Goal: Transaction & Acquisition: Purchase product/service

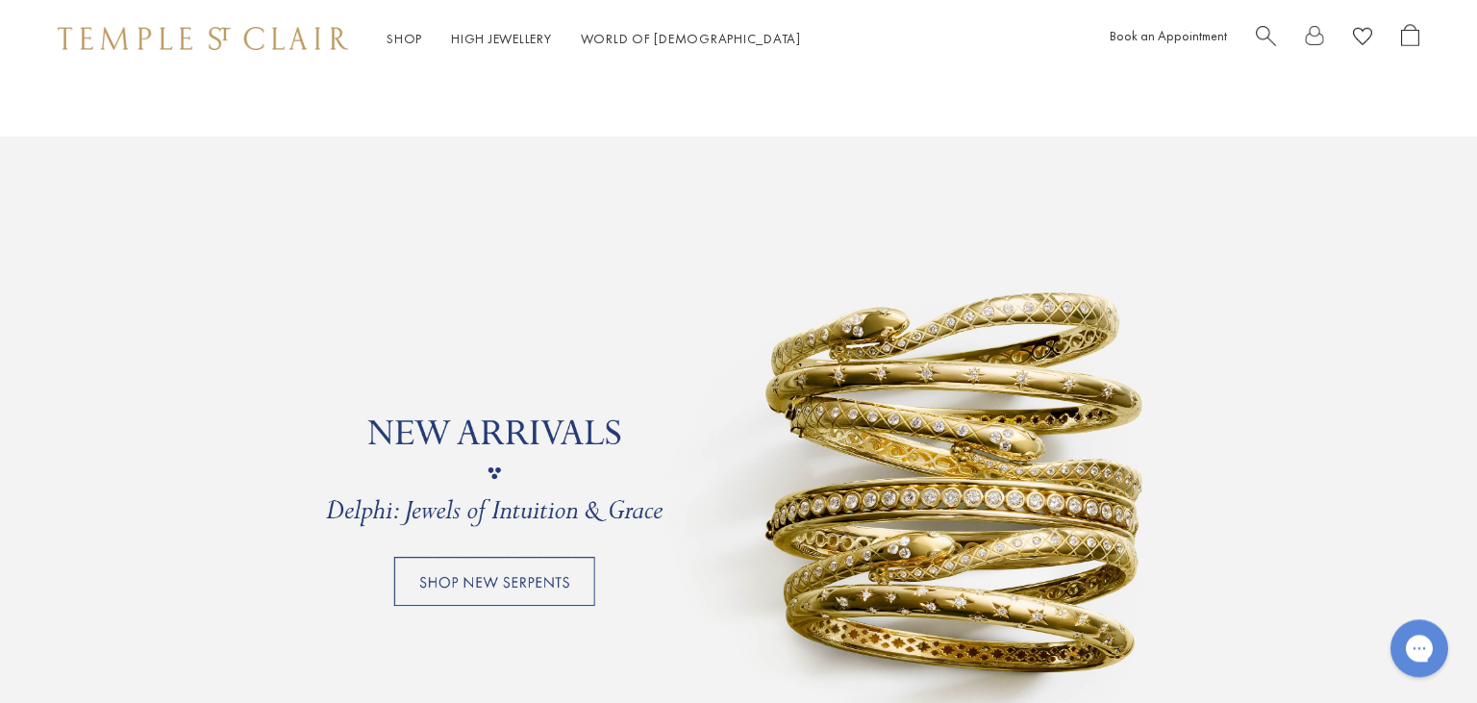
scroll to position [1603, 0]
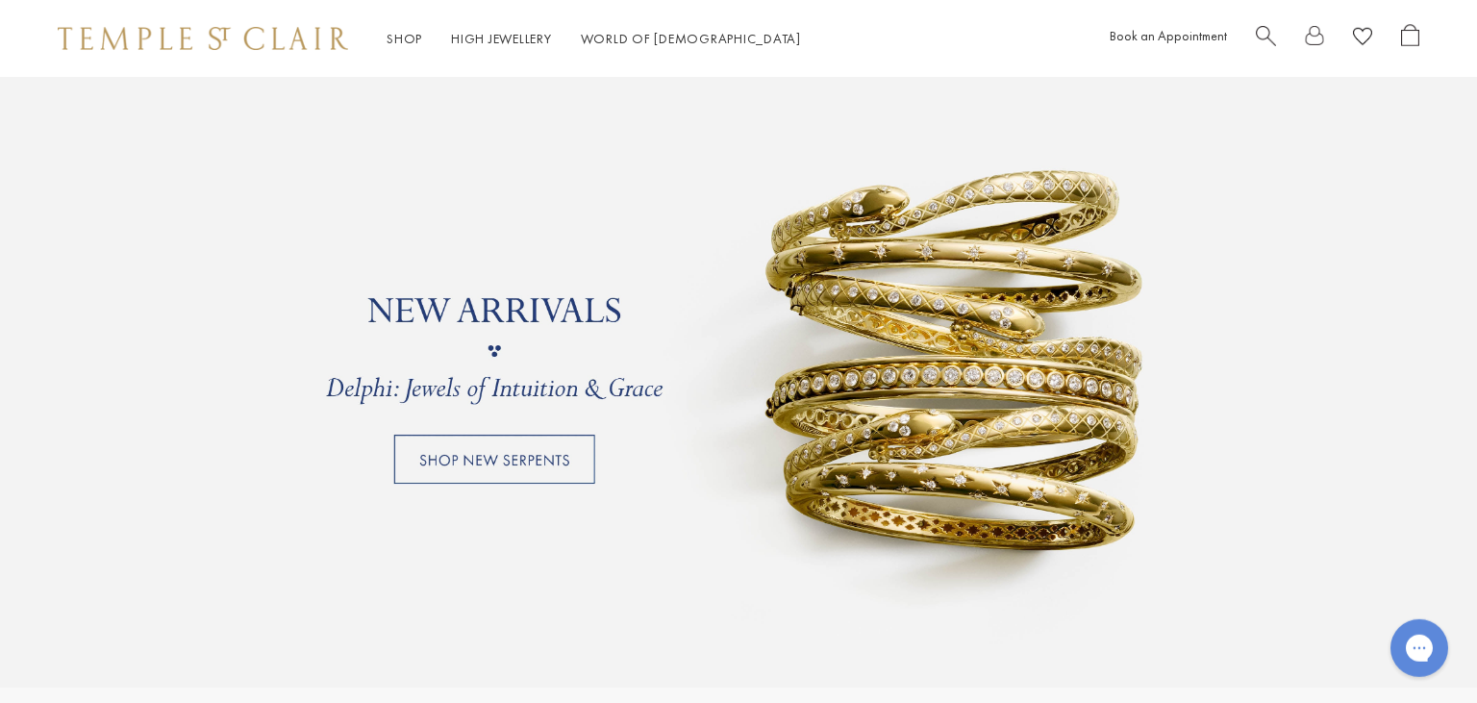
click at [779, 364] on link at bounding box center [738, 350] width 1477 height 673
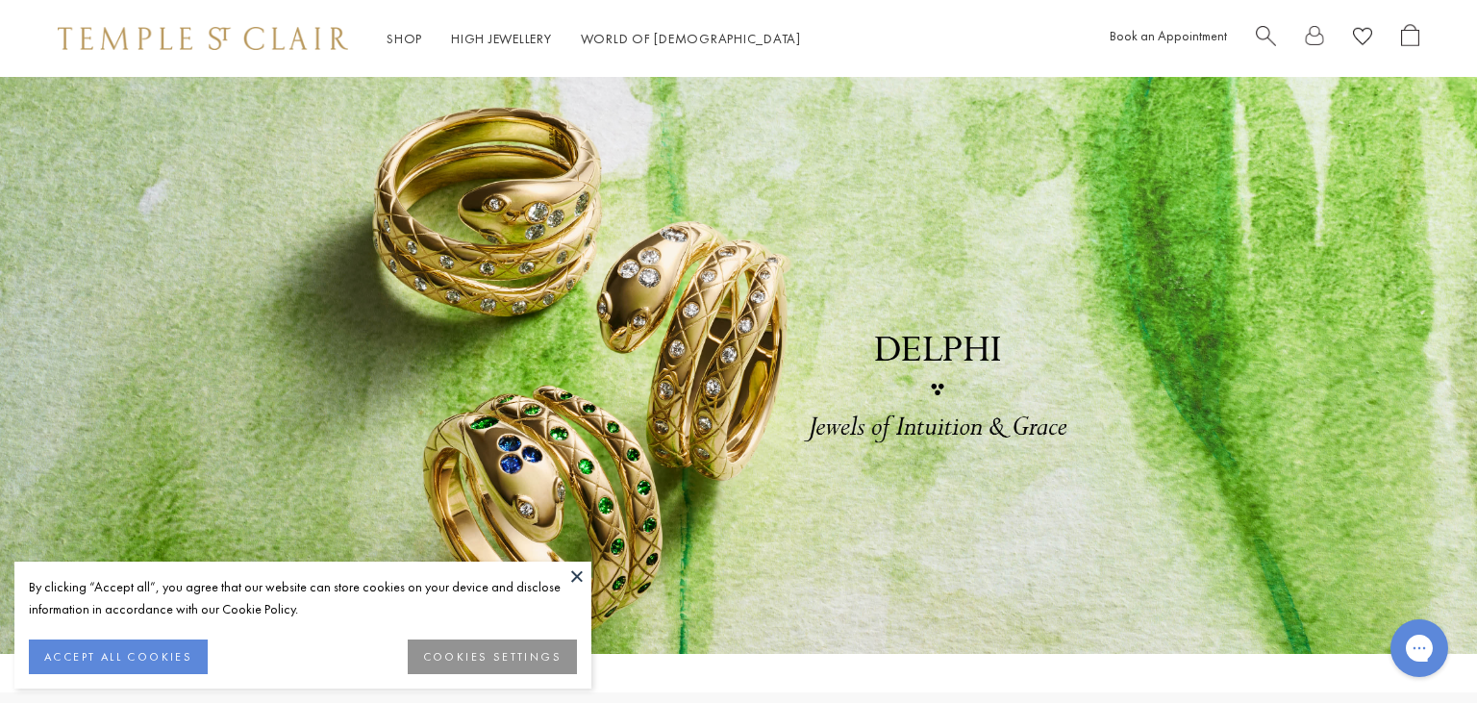
click at [575, 578] on button at bounding box center [577, 576] width 29 height 29
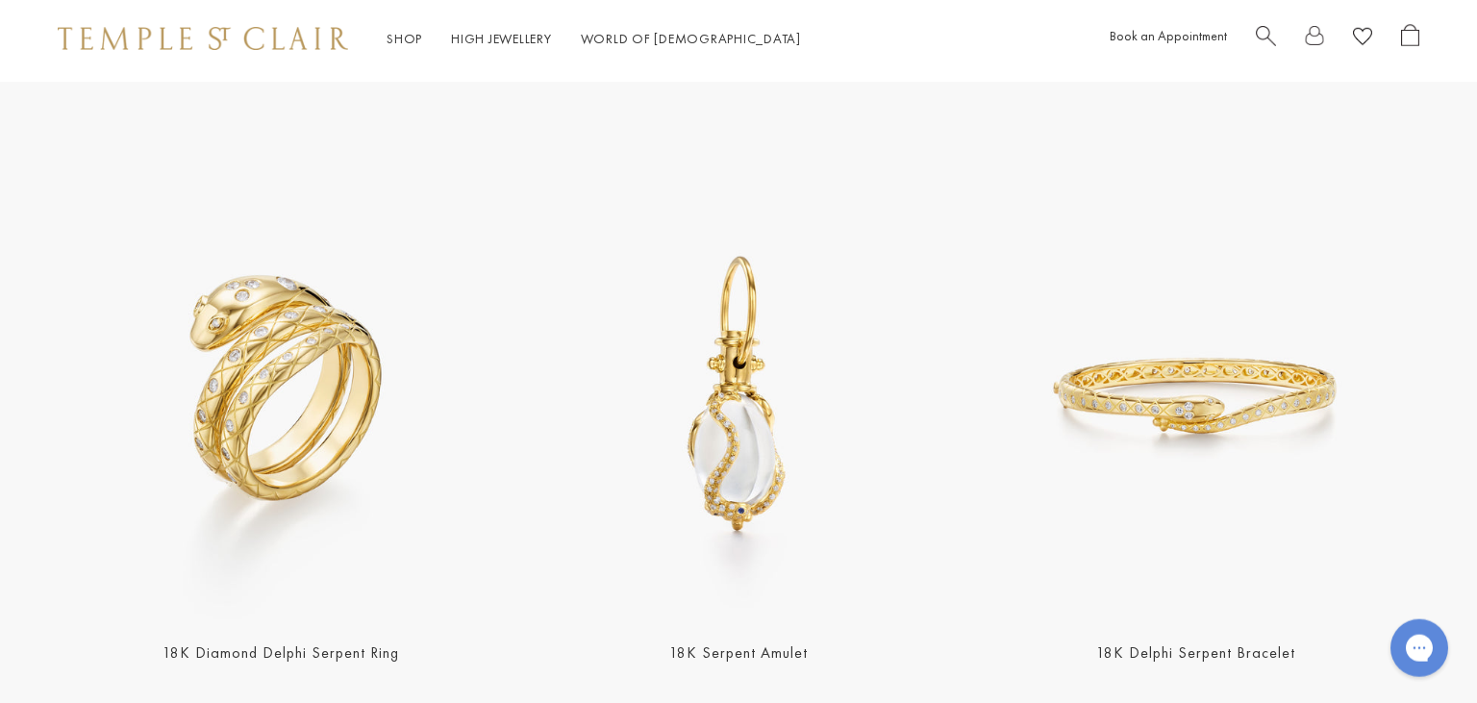
scroll to position [612, 0]
click at [222, 413] on img at bounding box center [281, 395] width 446 height 446
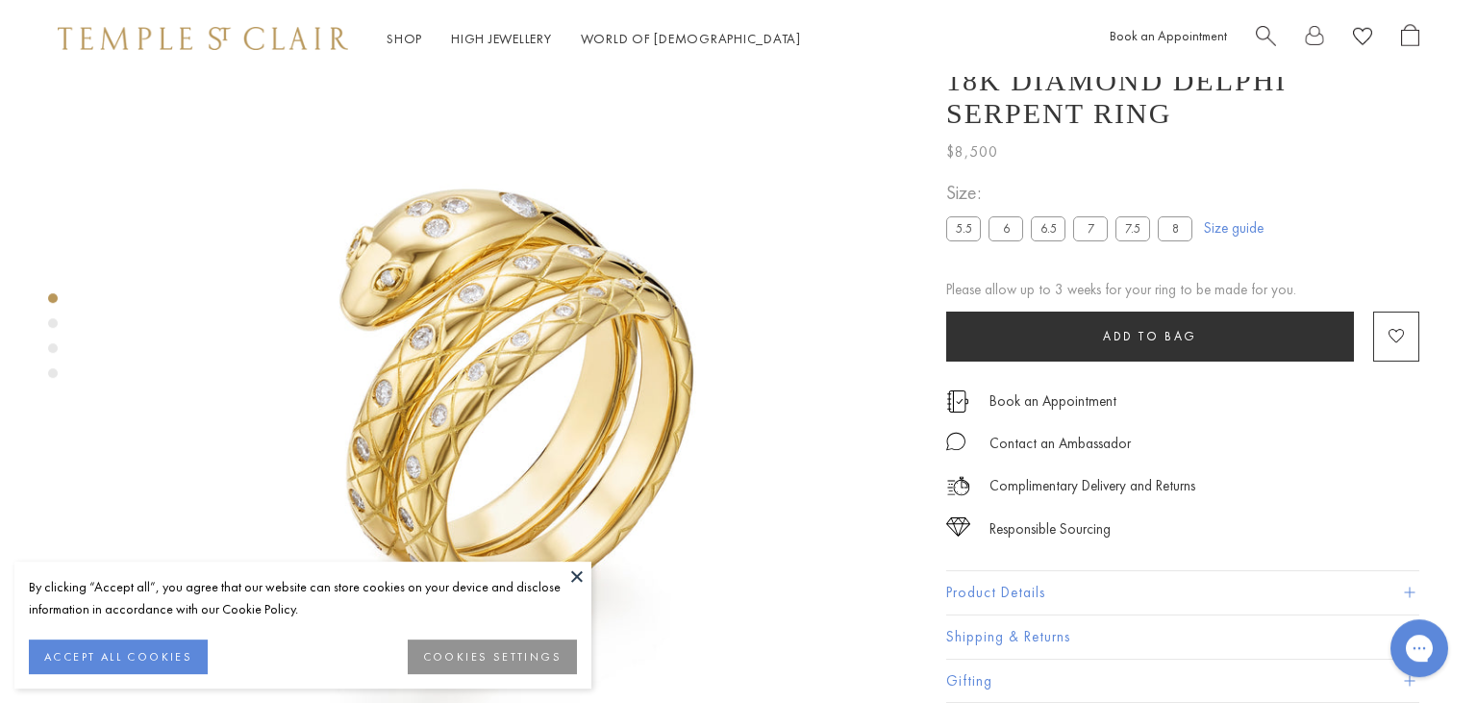
scroll to position [77, 0]
click at [574, 572] on button at bounding box center [577, 576] width 29 height 29
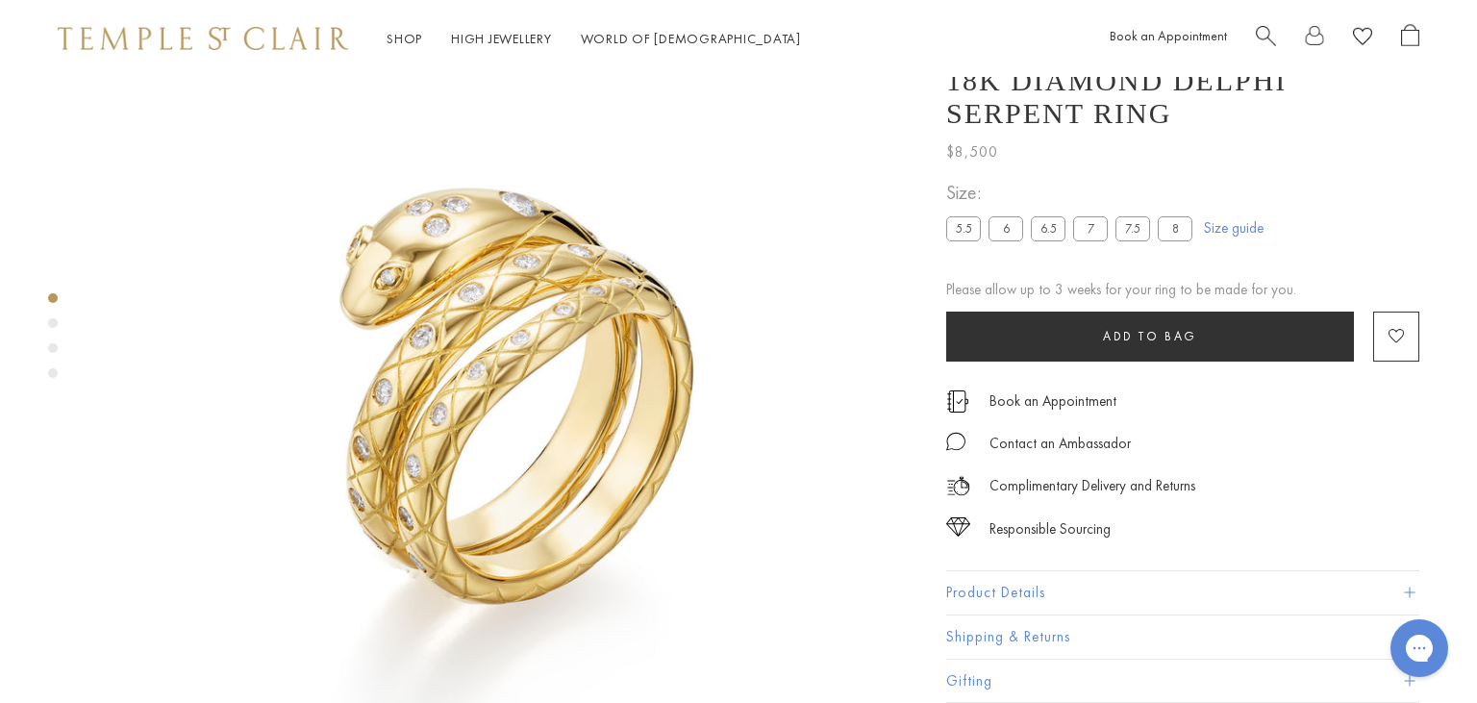
click at [1049, 234] on label "6.5" at bounding box center [1048, 228] width 35 height 24
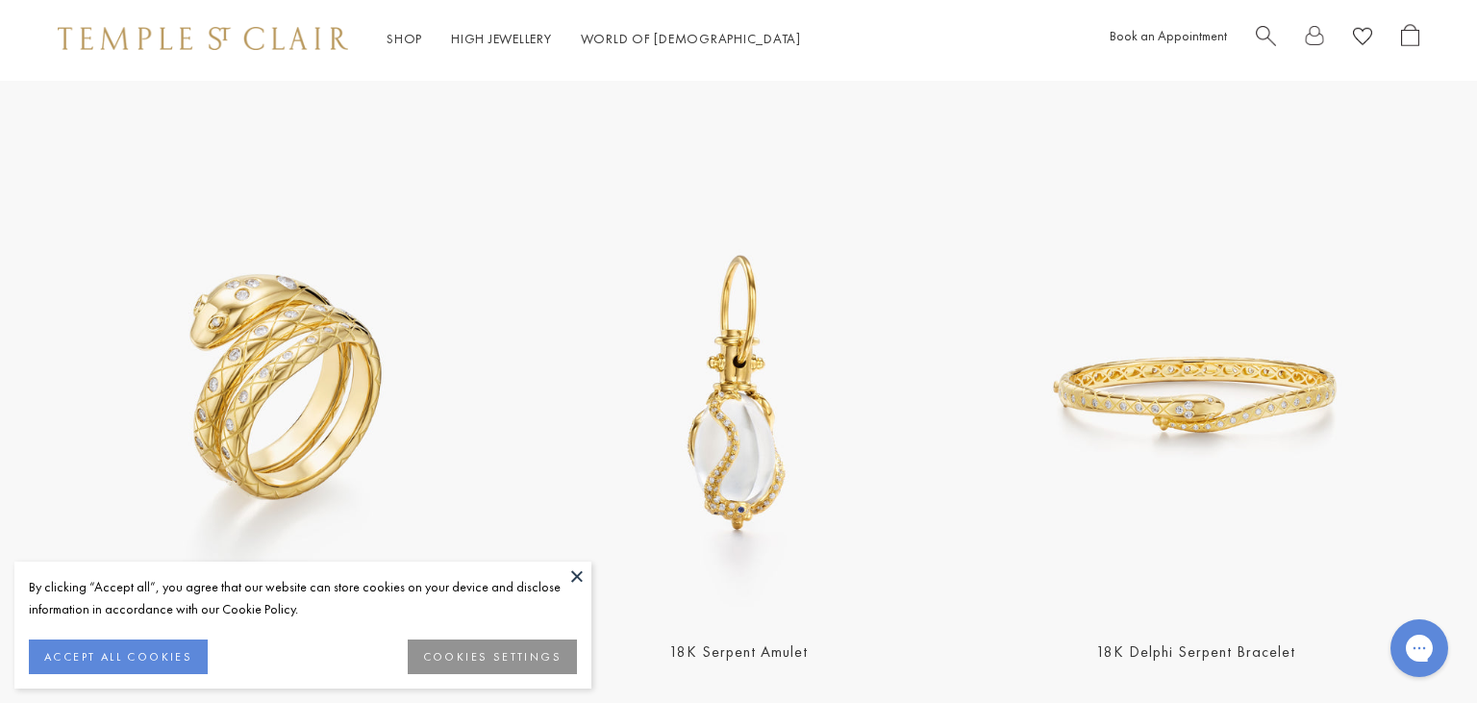
click at [583, 582] on button at bounding box center [577, 576] width 29 height 29
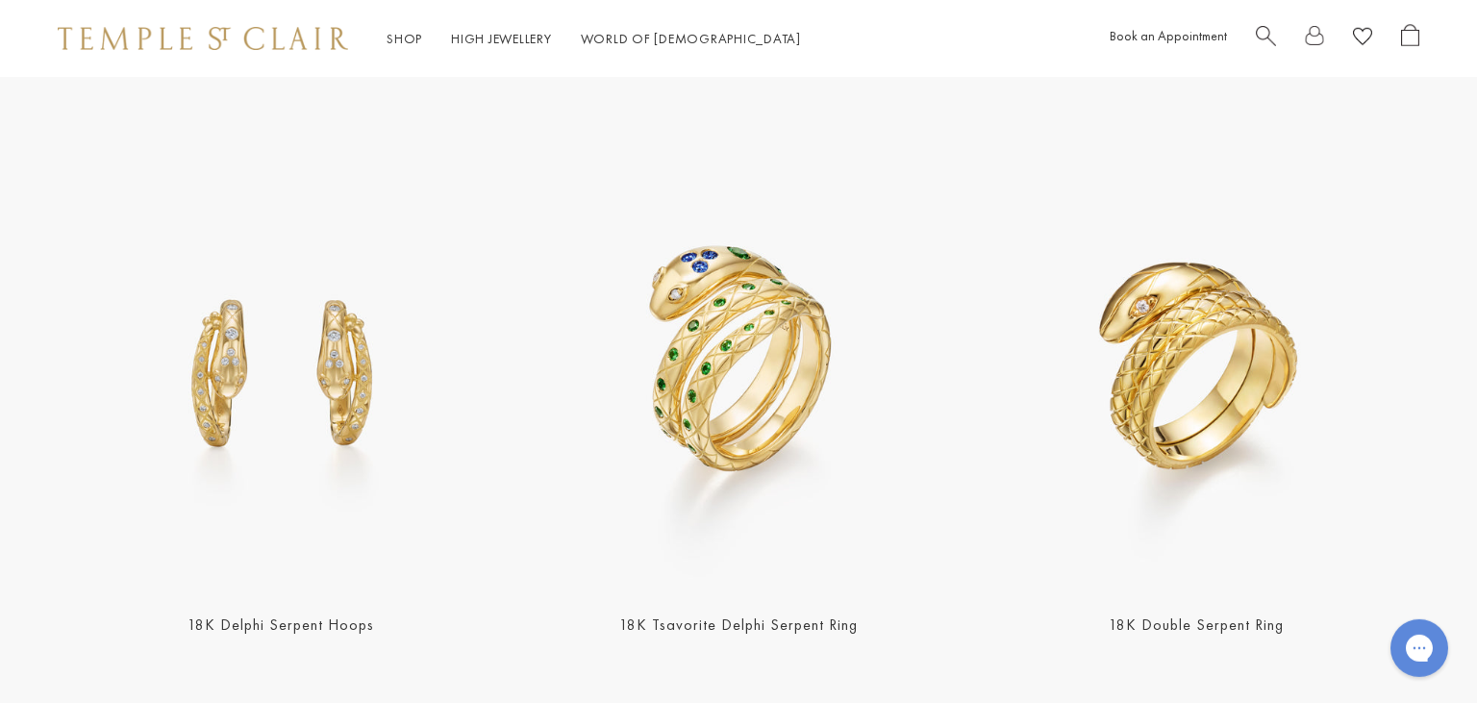
scroll to position [2105, 0]
click at [744, 368] on img at bounding box center [738, 367] width 446 height 446
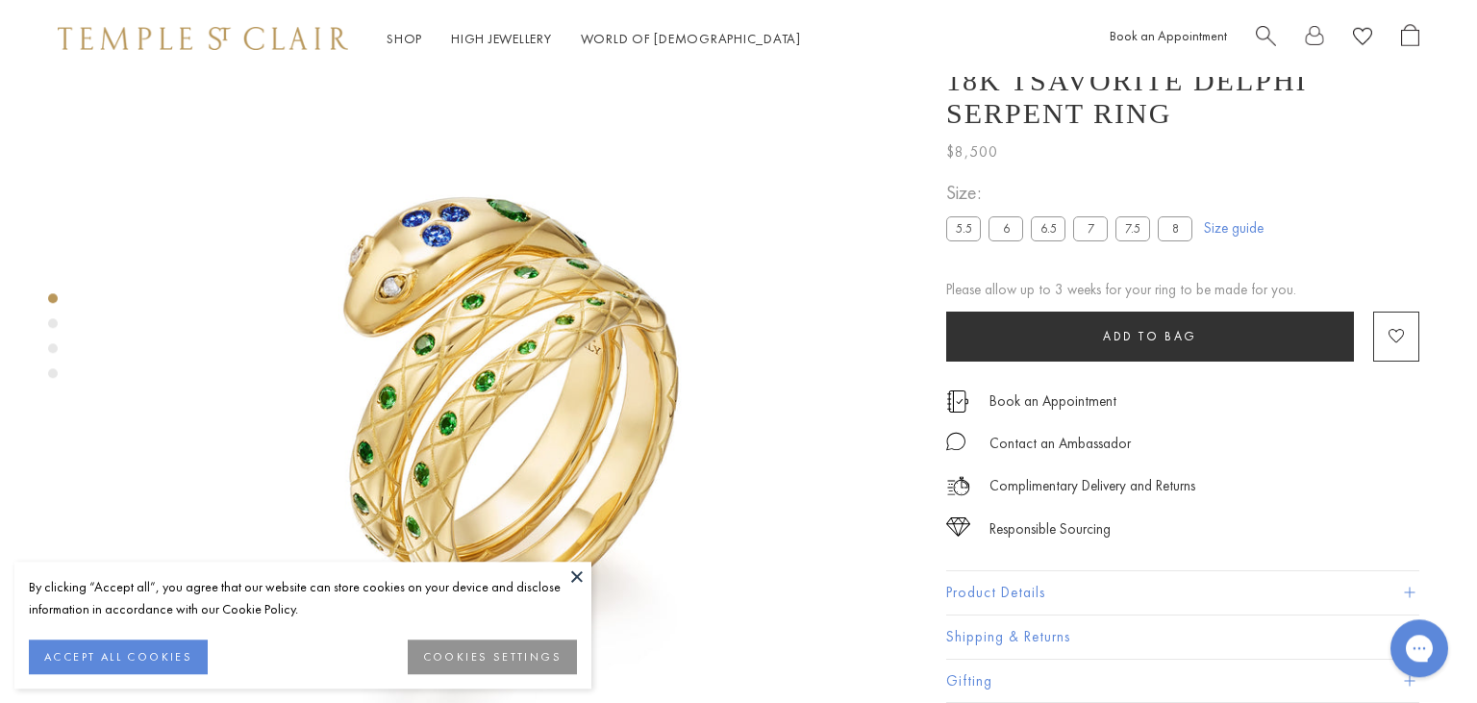
scroll to position [77, 0]
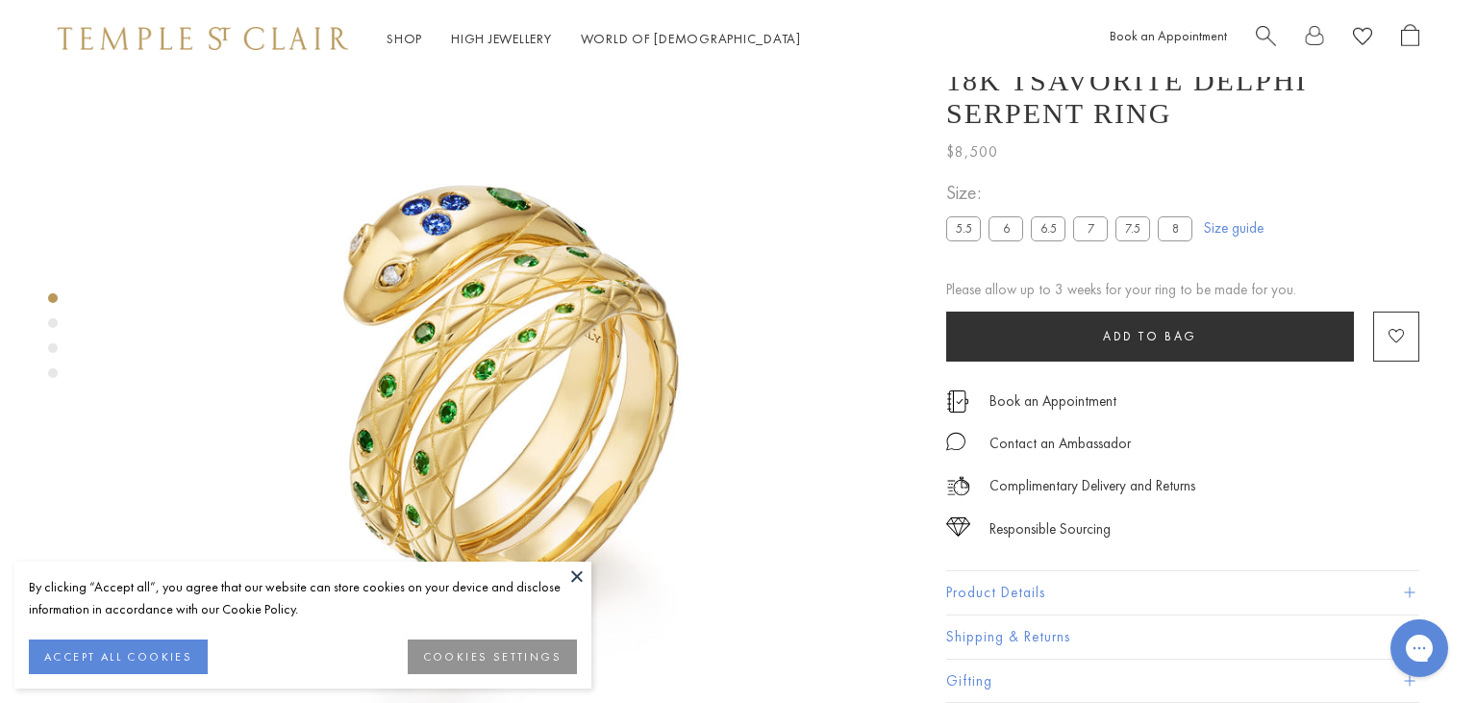
click at [1057, 229] on label "6.5" at bounding box center [1048, 228] width 35 height 24
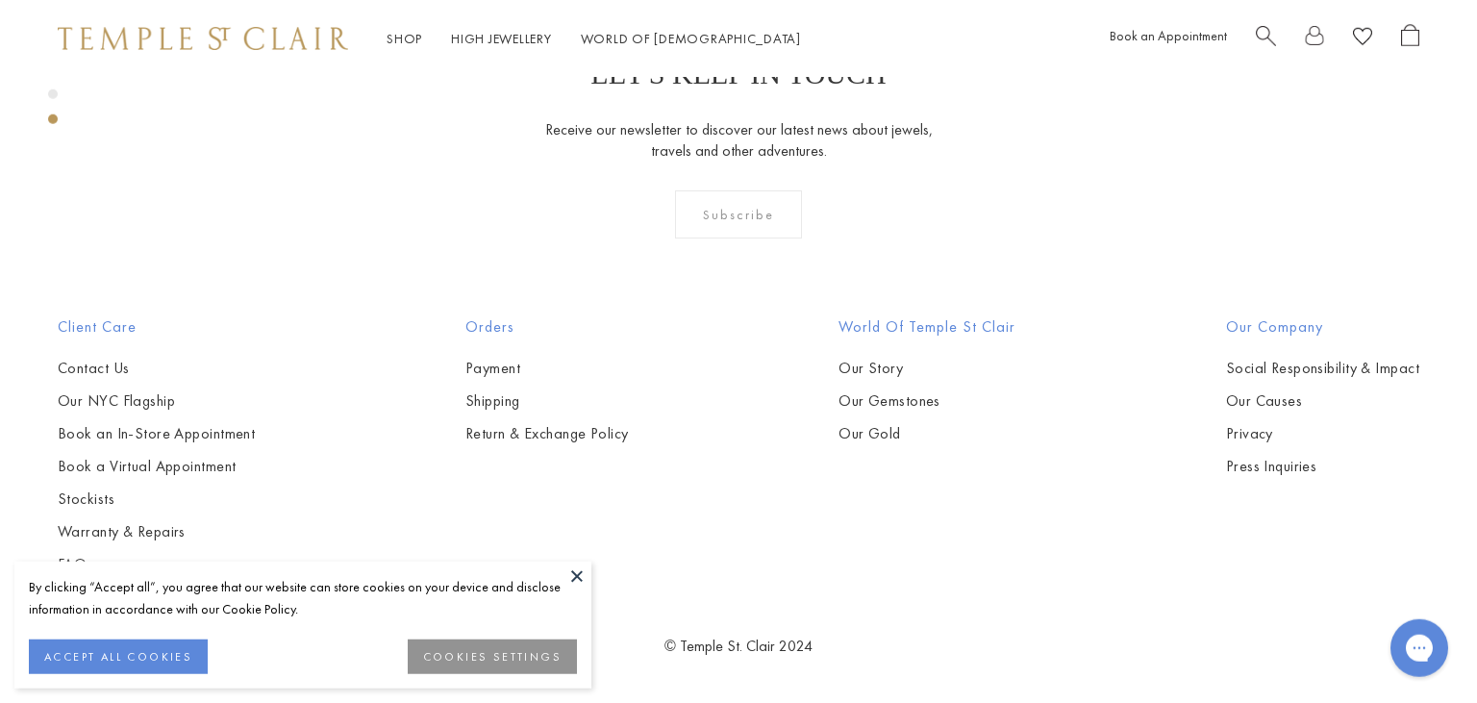
scroll to position [3213, 0]
click at [575, 572] on button at bounding box center [577, 576] width 29 height 29
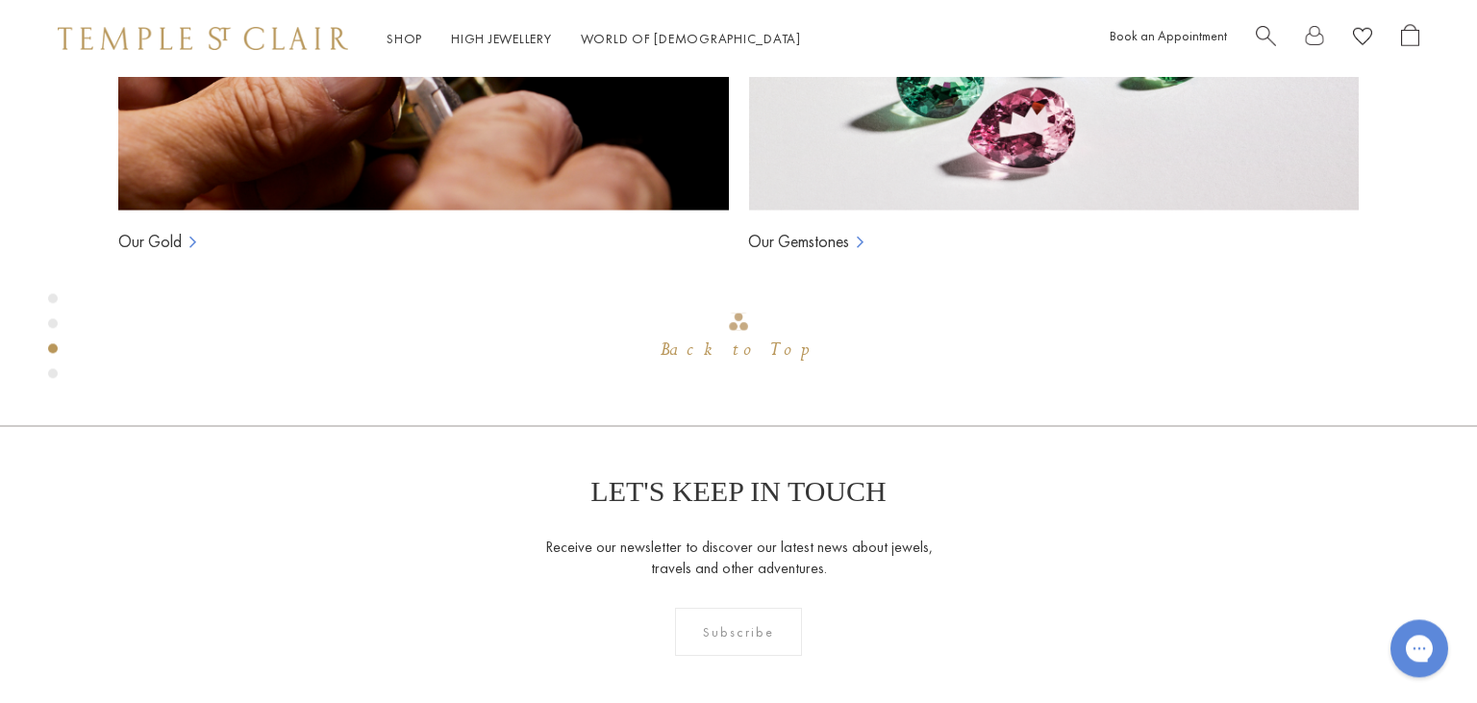
scroll to position [1723, 0]
click at [220, 38] on img at bounding box center [203, 38] width 290 height 23
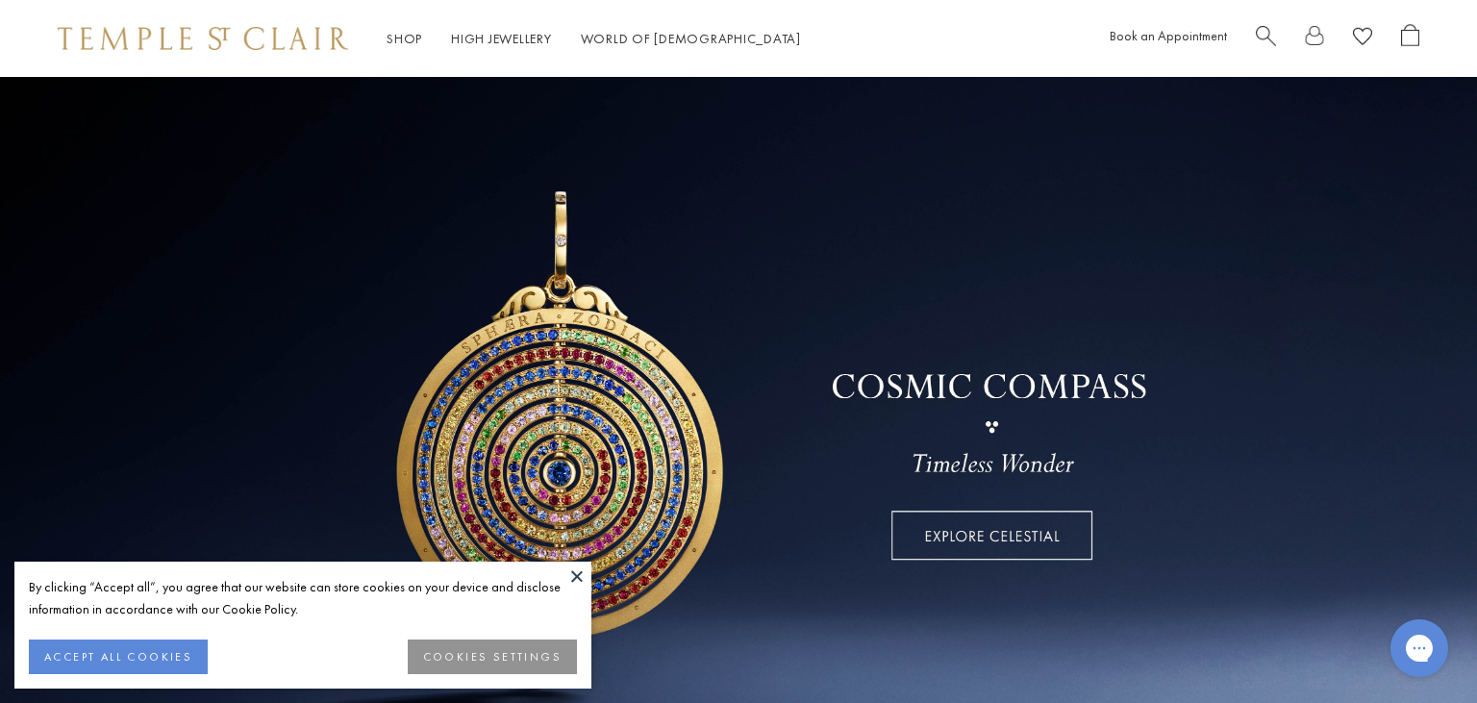
click at [583, 583] on button at bounding box center [577, 576] width 29 height 29
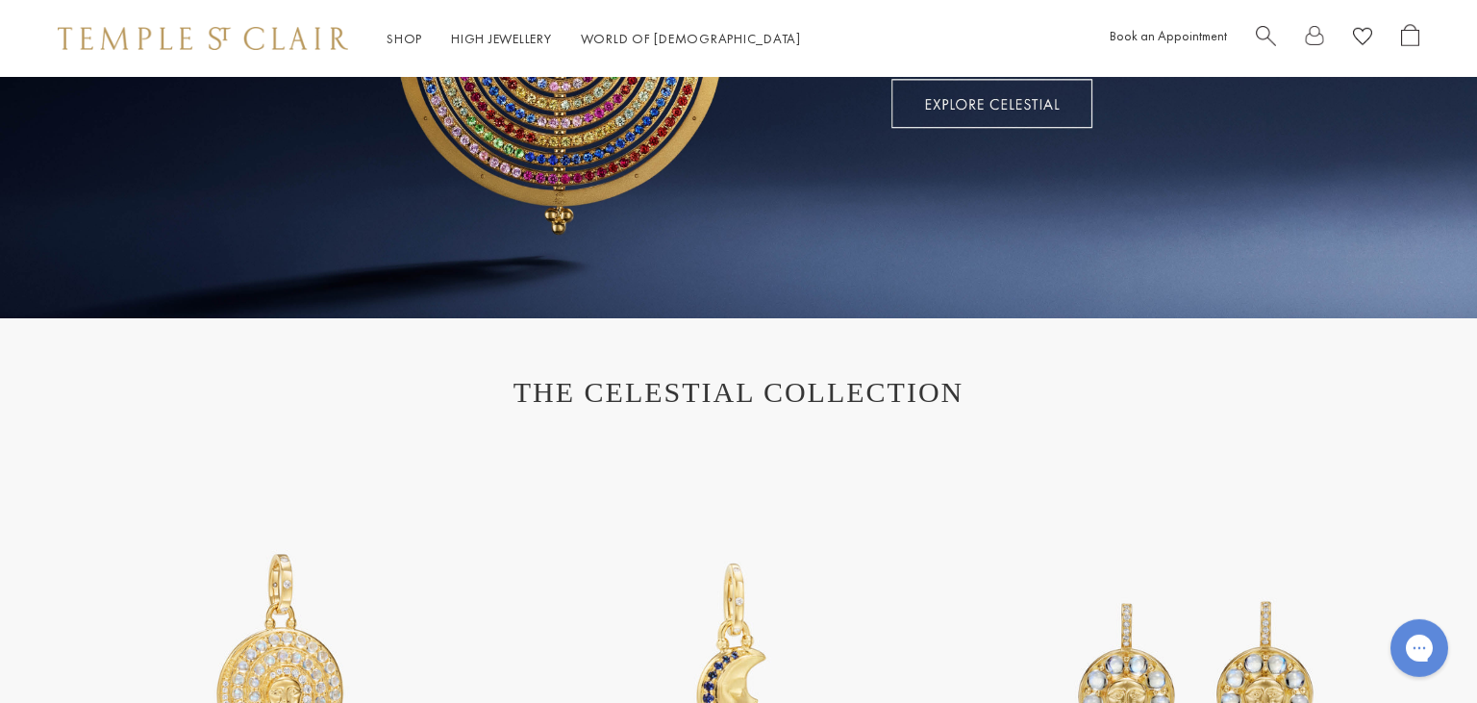
scroll to position [422, 0]
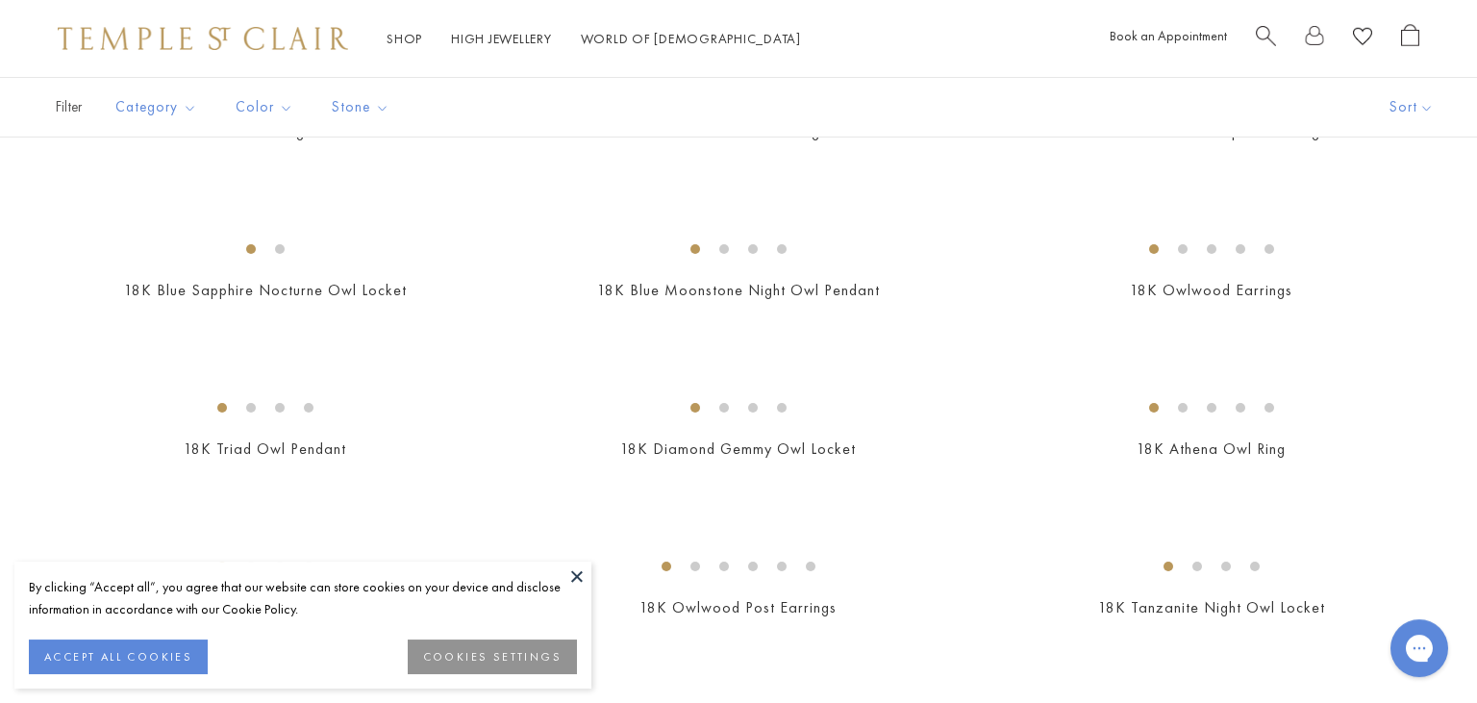
scroll to position [687, 0]
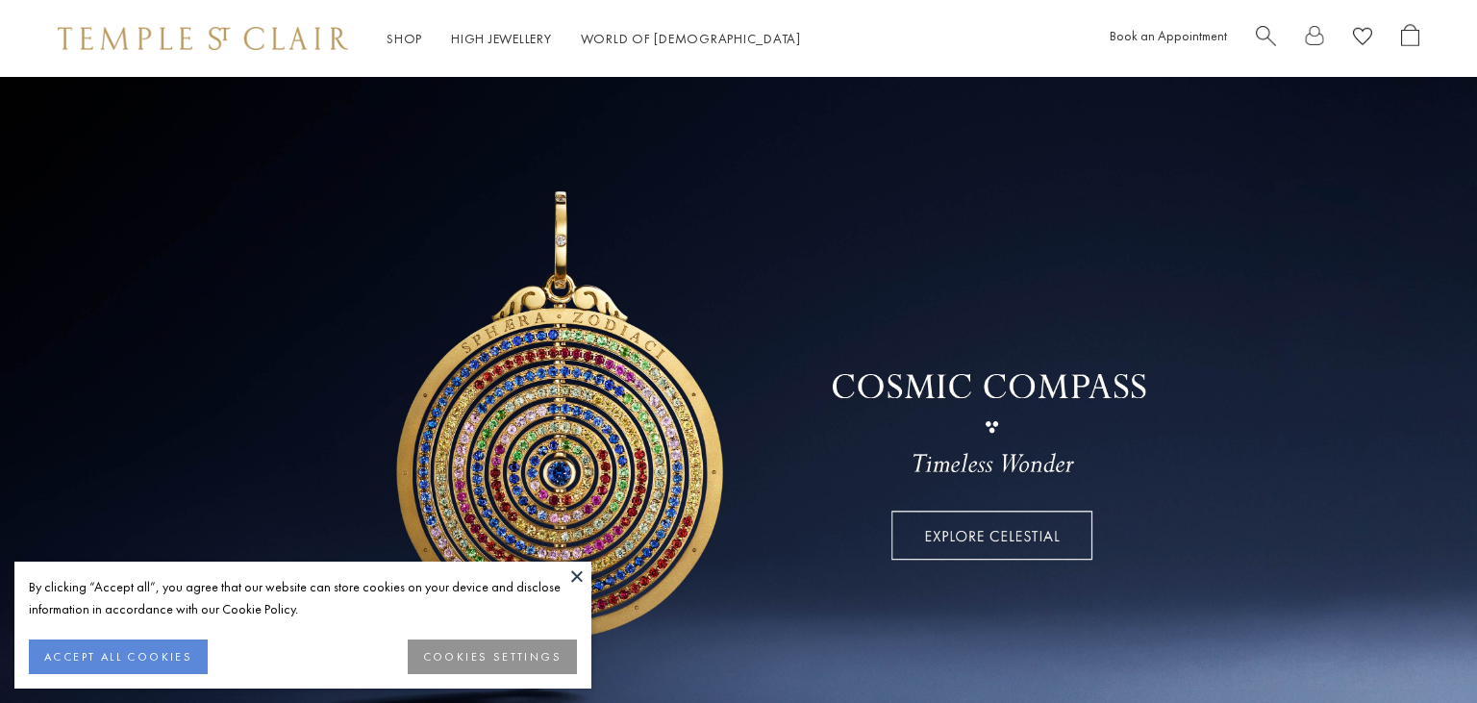
click at [792, 327] on link at bounding box center [738, 413] width 1477 height 673
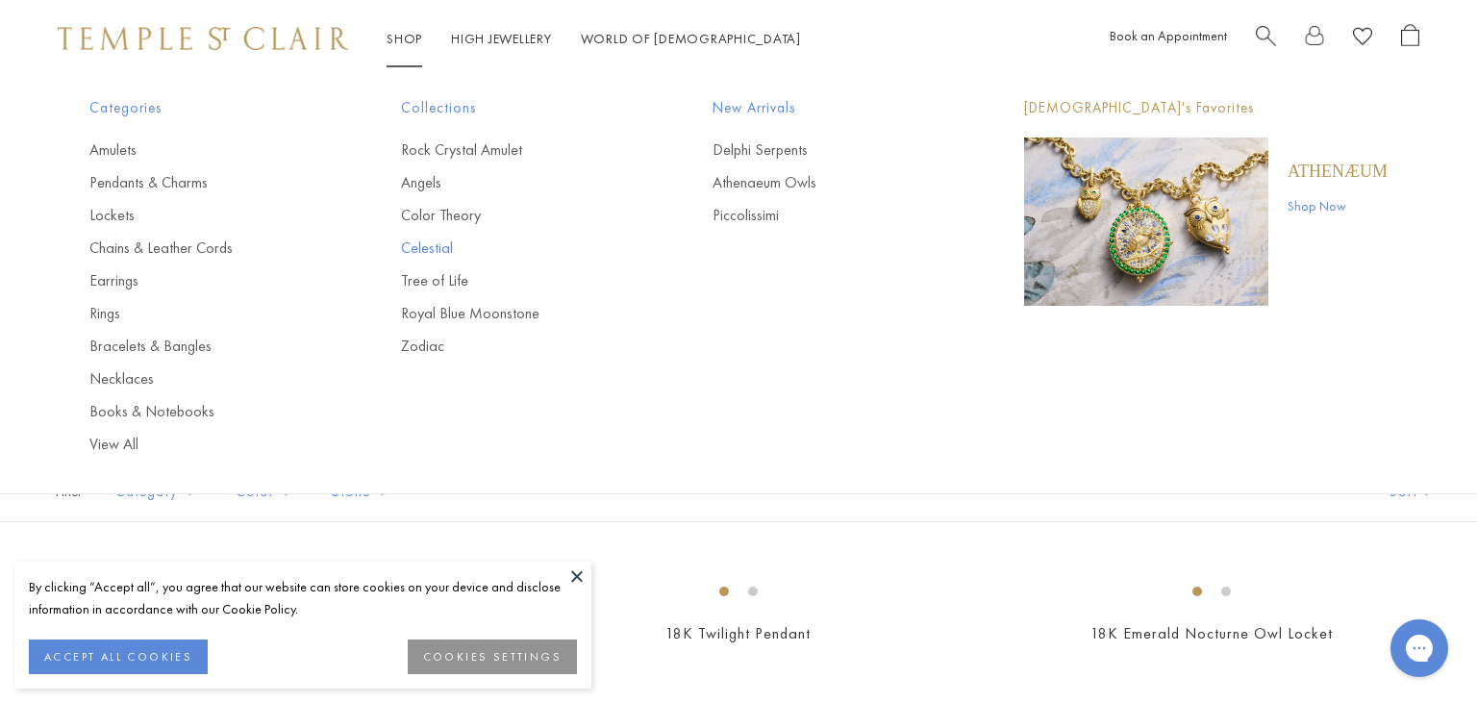
click at [413, 243] on link "Celestial" at bounding box center [518, 248] width 235 height 21
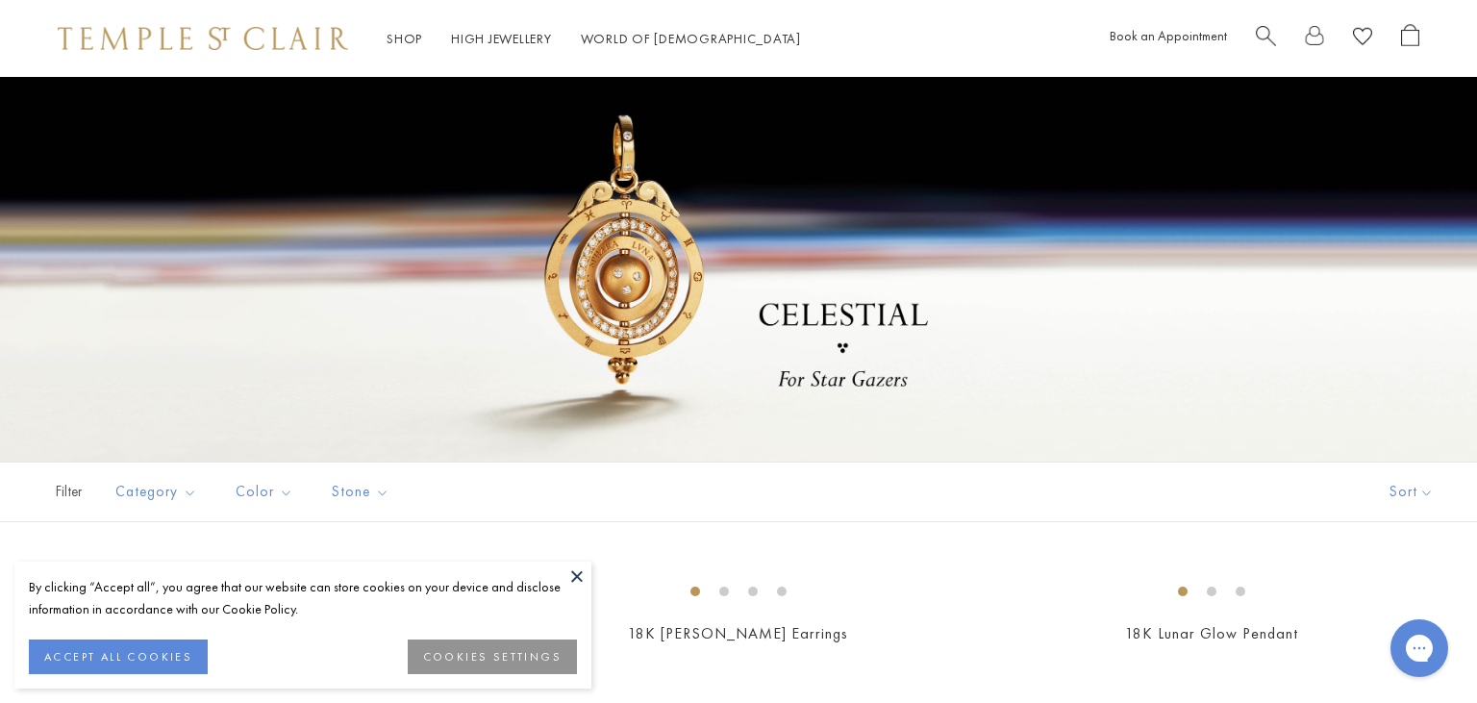
click at [126, 27] on img at bounding box center [203, 38] width 290 height 23
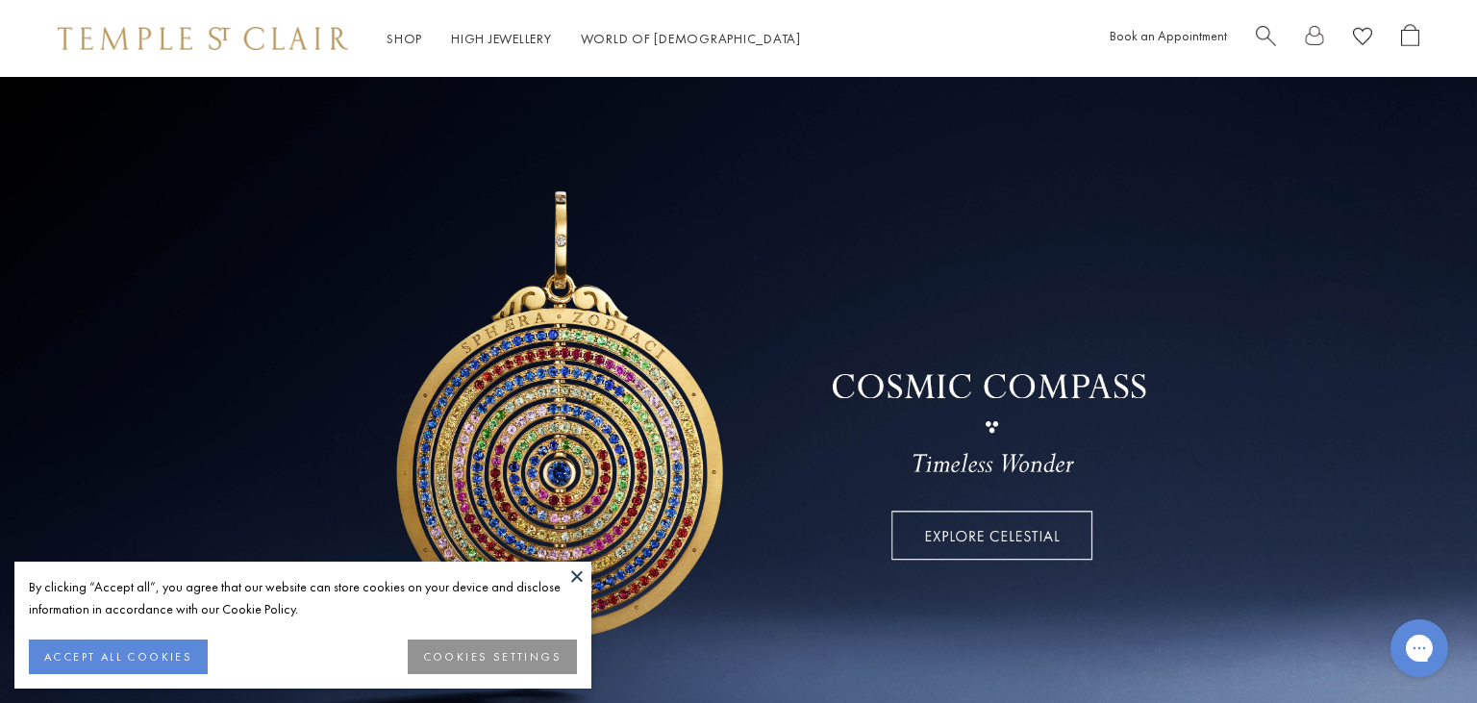
click at [782, 333] on link at bounding box center [738, 413] width 1477 height 673
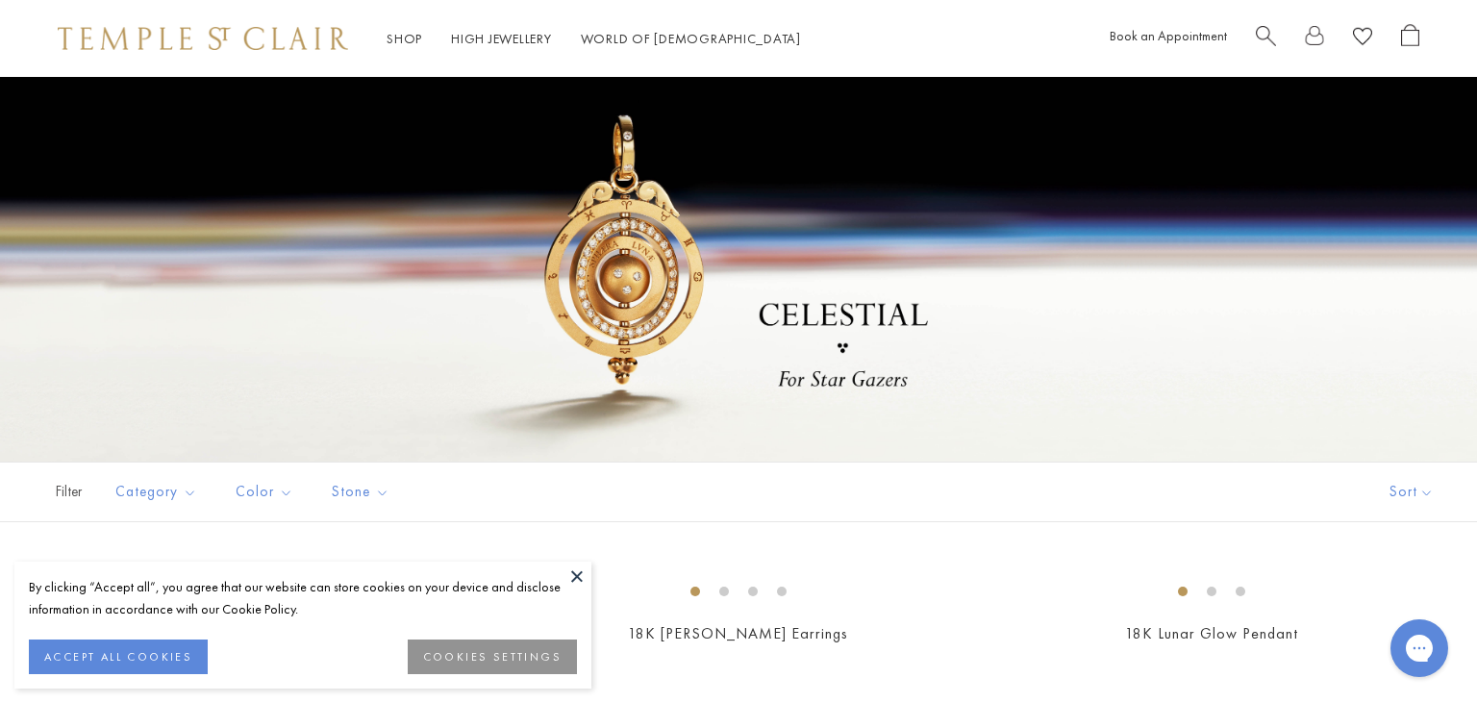
click at [574, 573] on button at bounding box center [577, 576] width 29 height 29
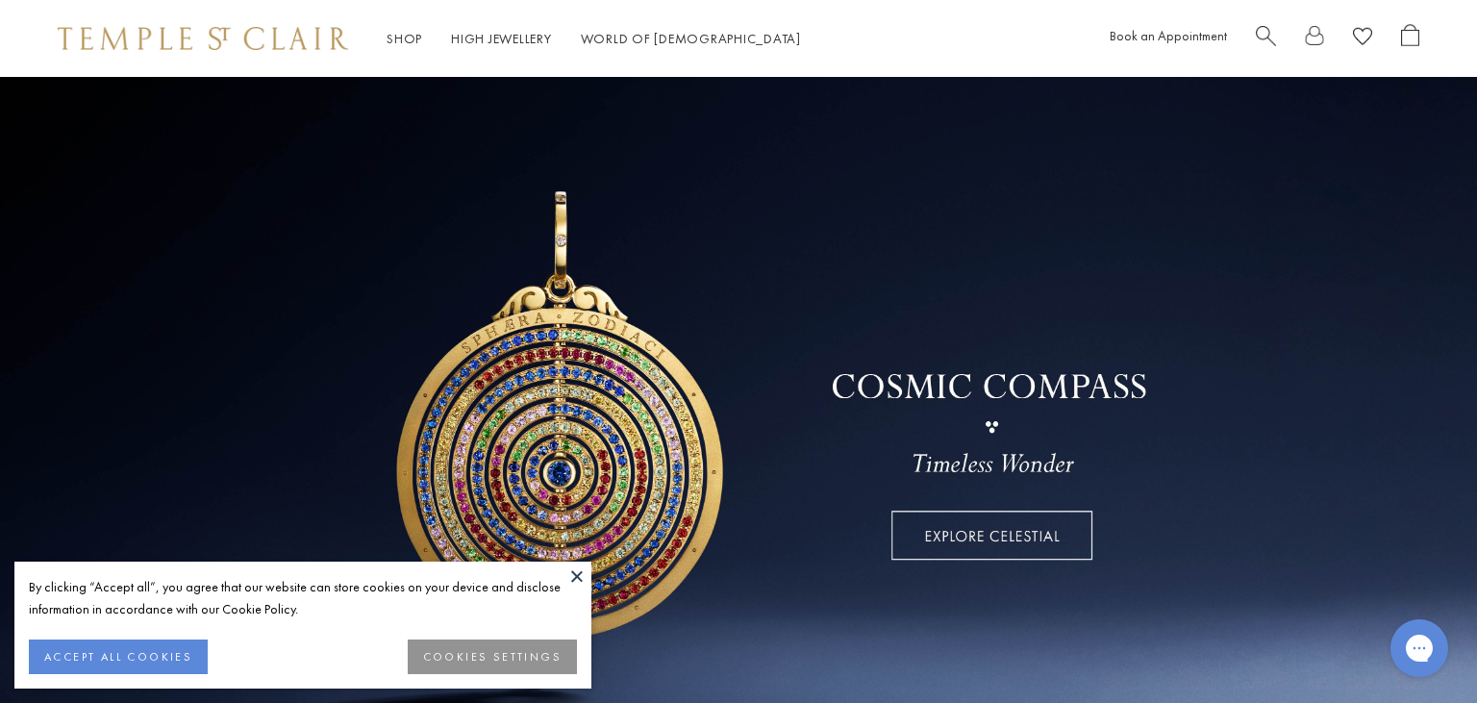
click at [574, 578] on button at bounding box center [577, 576] width 29 height 29
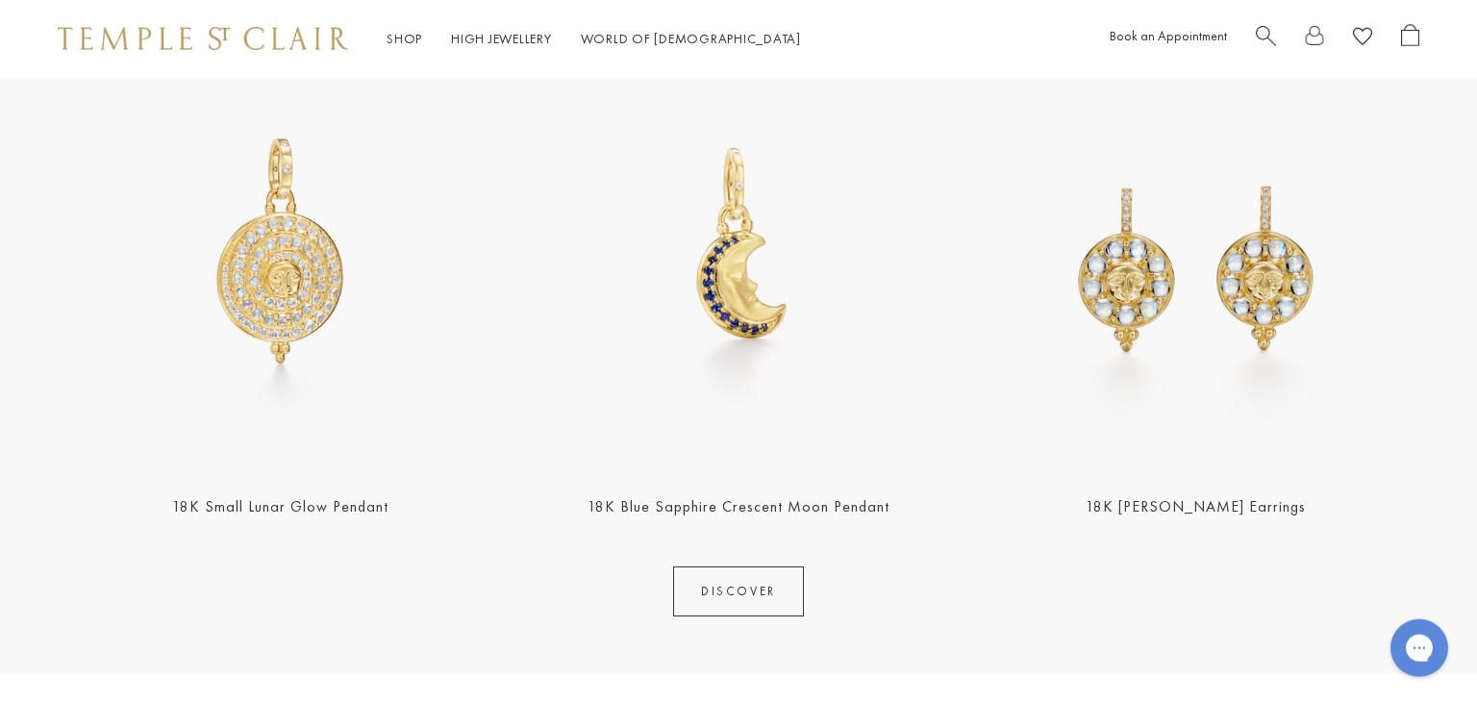
scroll to position [892, 0]
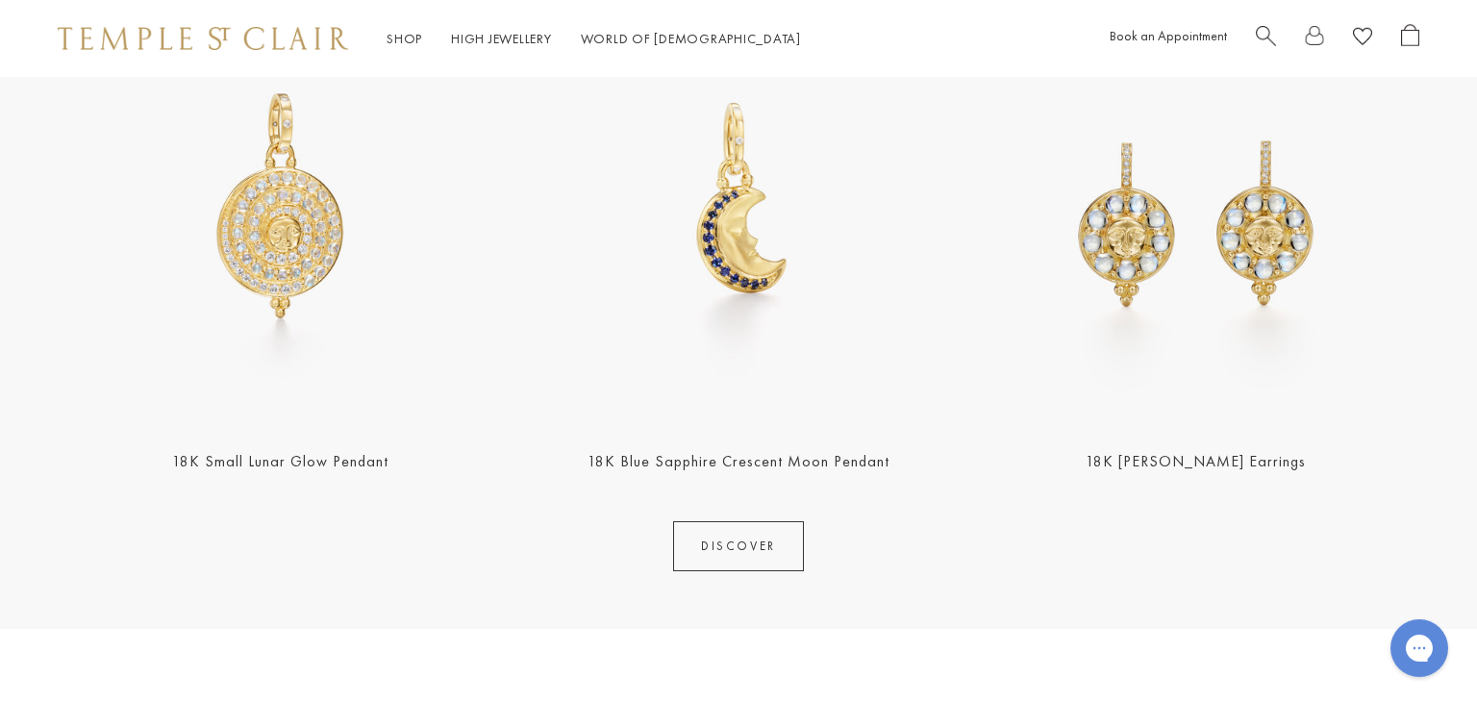
click at [303, 248] on img at bounding box center [281, 205] width 446 height 446
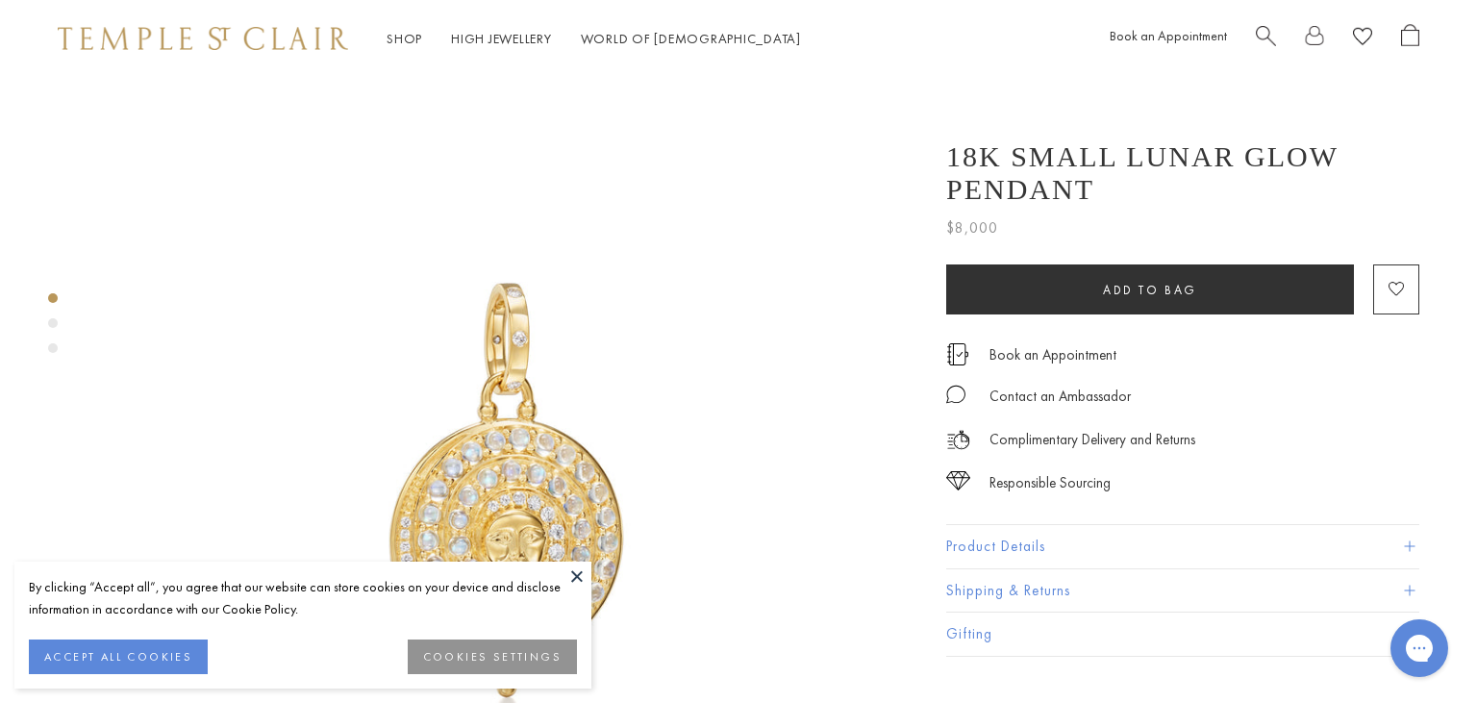
click at [575, 580] on button at bounding box center [577, 576] width 29 height 29
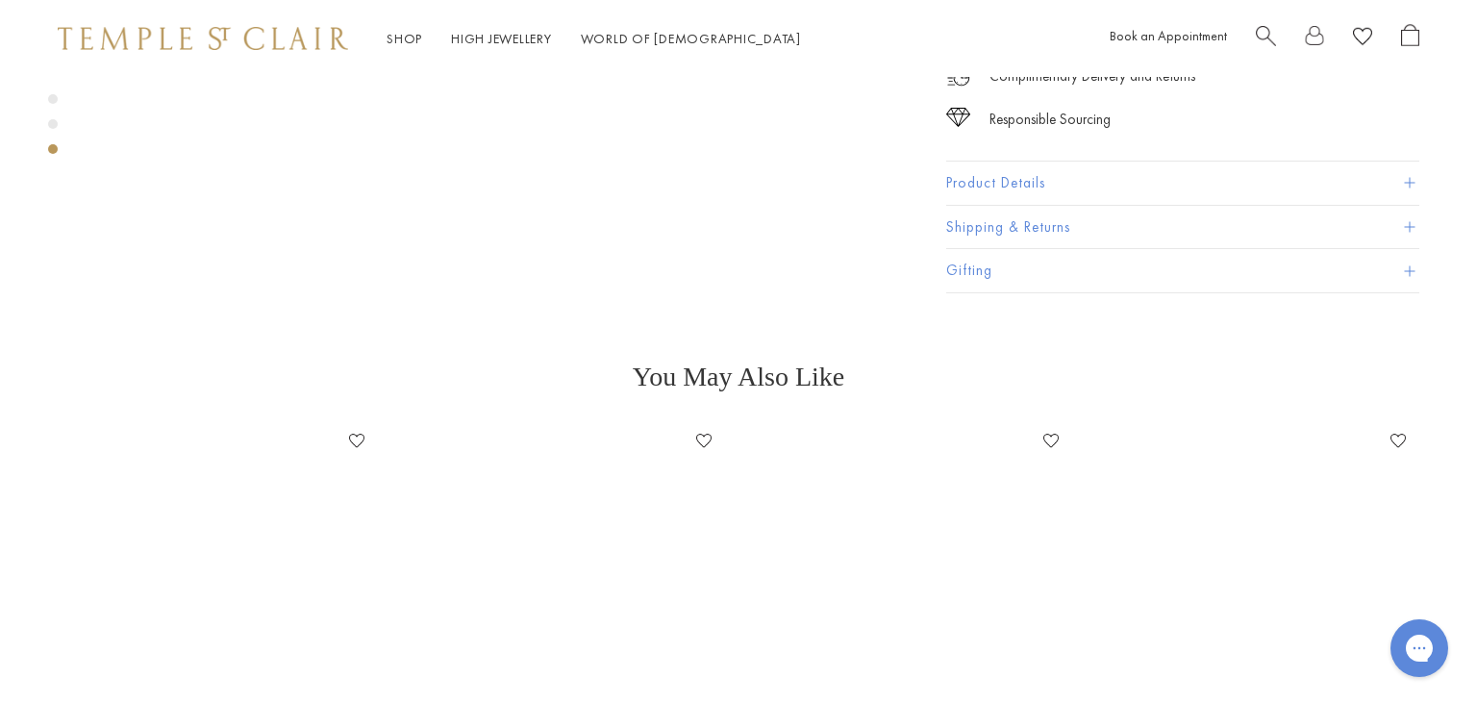
scroll to position [2358, 0]
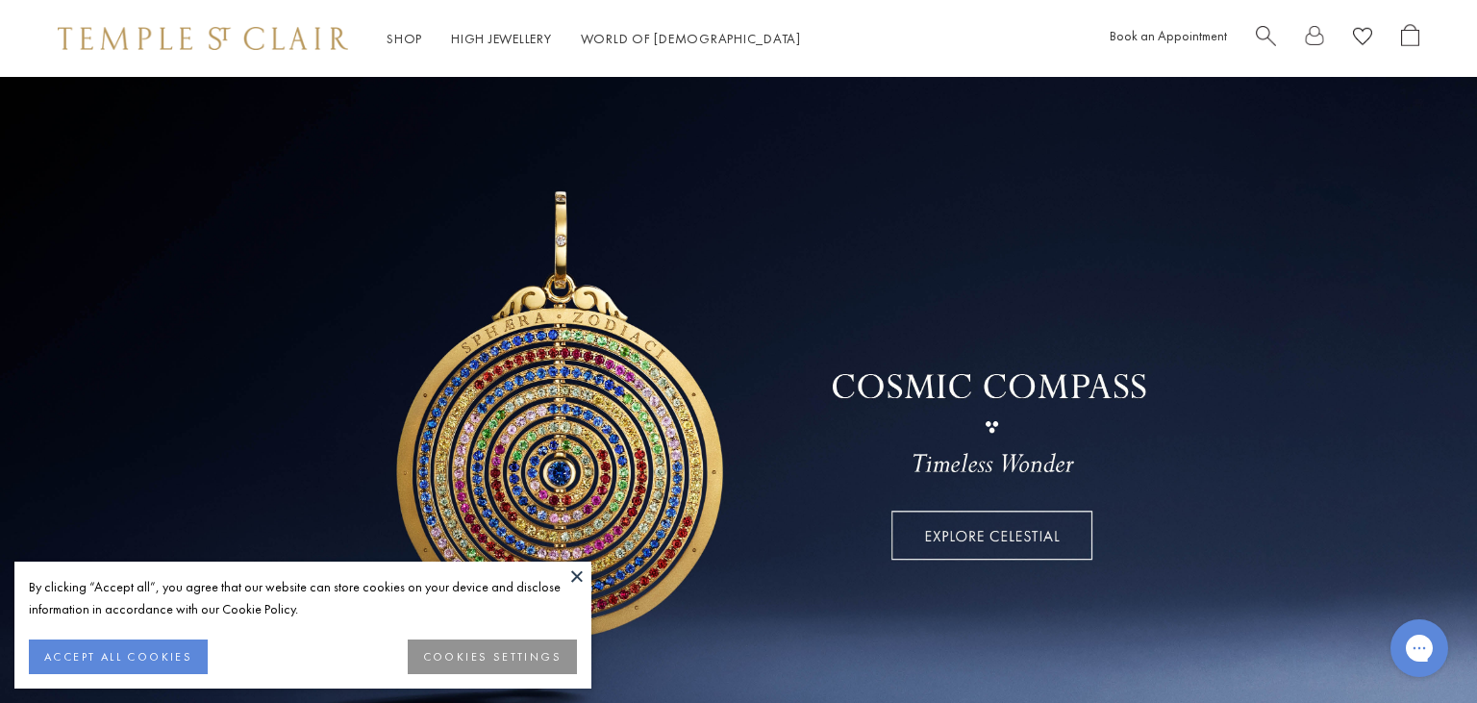
click at [571, 573] on button at bounding box center [577, 576] width 29 height 29
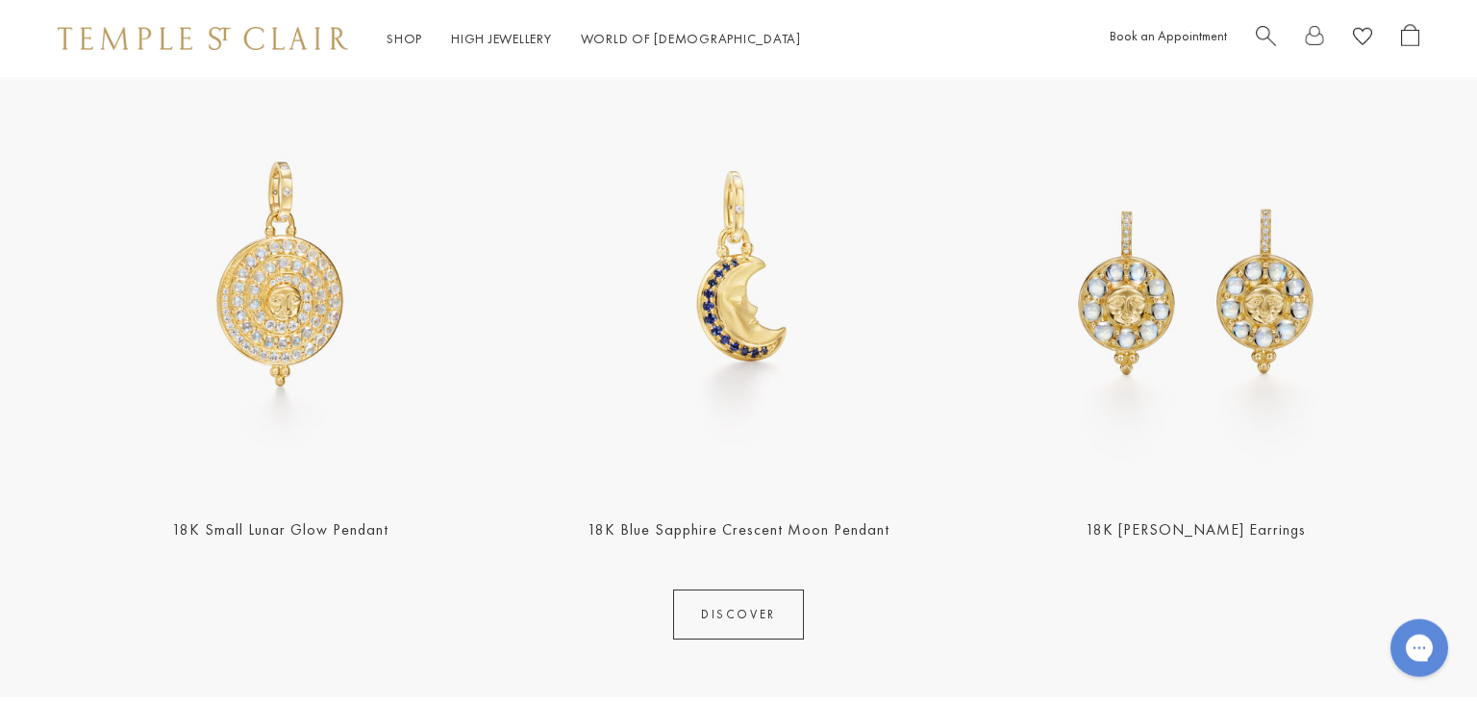
scroll to position [823, 0]
